Goal: Communication & Community: Answer question/provide support

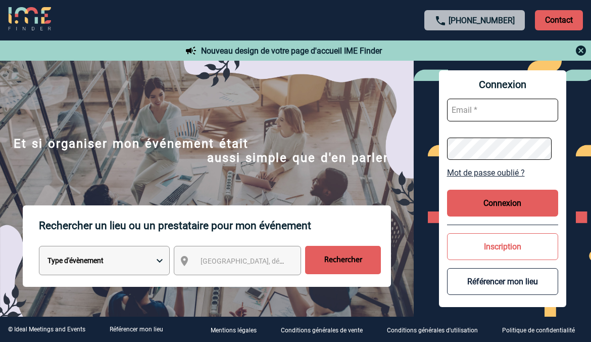
click at [484, 113] on input "text" at bounding box center [502, 110] width 111 height 23
type input "nadia.louzani@sanofi.com"
click at [486, 198] on button "Connexion" at bounding box center [502, 203] width 111 height 27
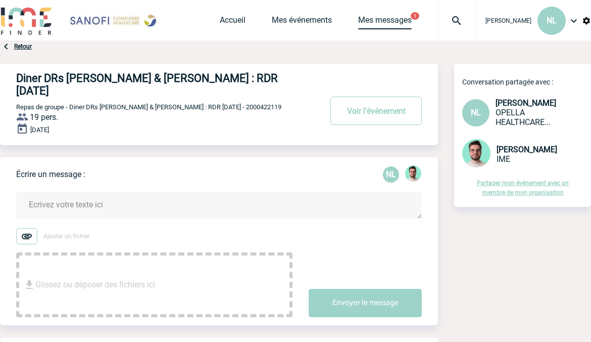
click at [410, 17] on link "Mes messages" at bounding box center [385, 22] width 54 height 14
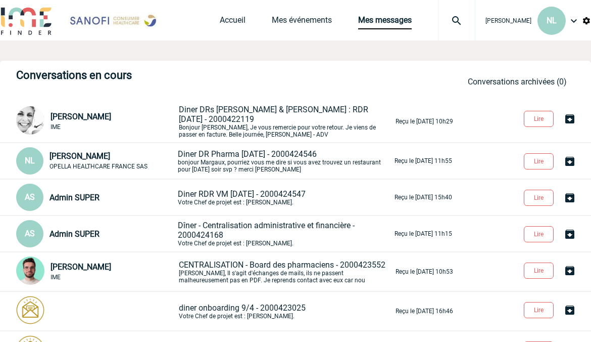
click at [250, 124] on p "Diner DRs [PERSON_NAME] & [PERSON_NAME] : RDR [DATE] - 2000422119 [PERSON_NAME]…" at bounding box center [286, 121] width 215 height 33
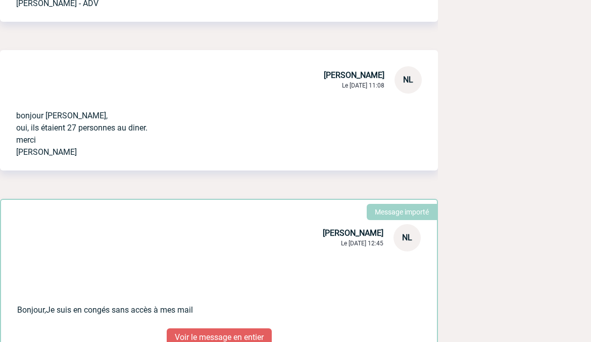
scroll to position [466, 0]
